Goal: Submit feedback/report problem

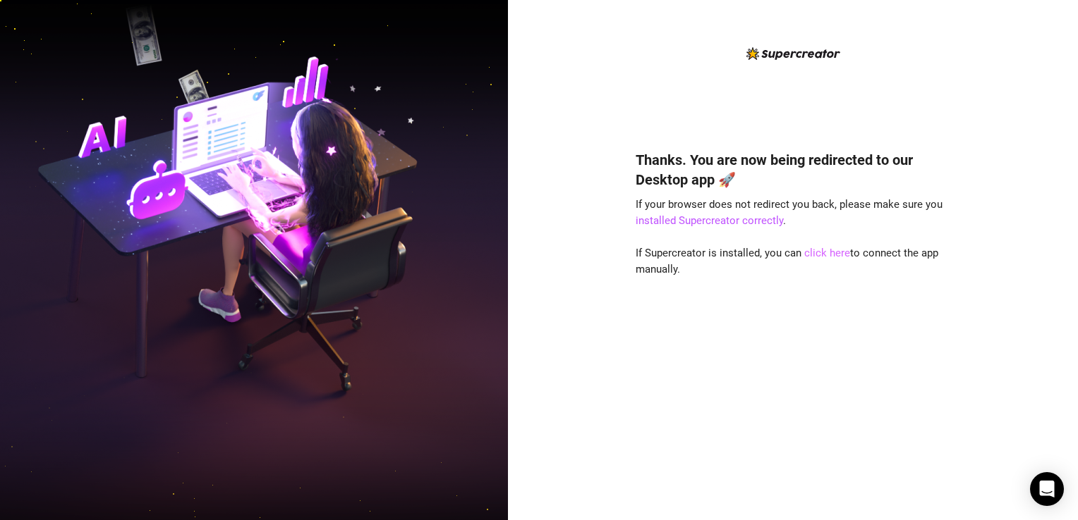
click at [820, 250] on link "click here" at bounding box center [827, 253] width 46 height 13
